Goal: Task Accomplishment & Management: Manage account settings

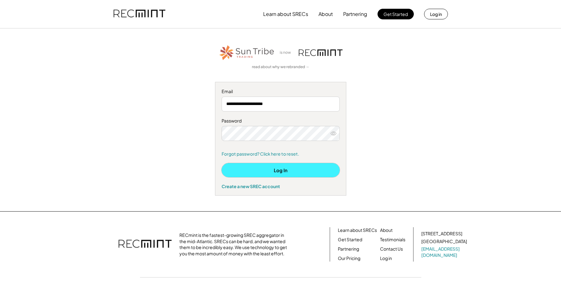
click at [278, 171] on button "Log In" at bounding box center [281, 170] width 118 height 14
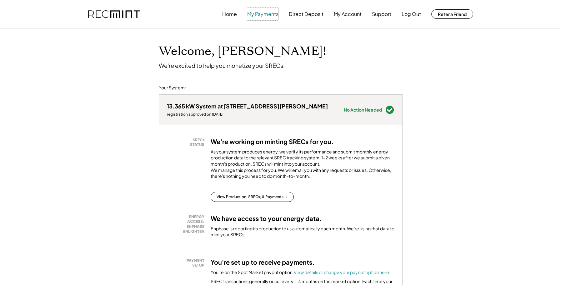
click at [252, 14] on button "My Payments" at bounding box center [262, 14] width 31 height 13
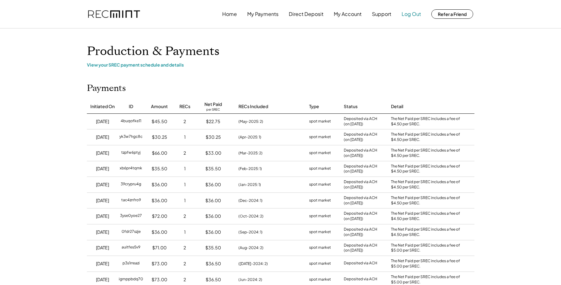
click at [409, 14] on button "Log Out" at bounding box center [411, 14] width 19 height 13
